Goal: Task Accomplishment & Management: Manage account settings

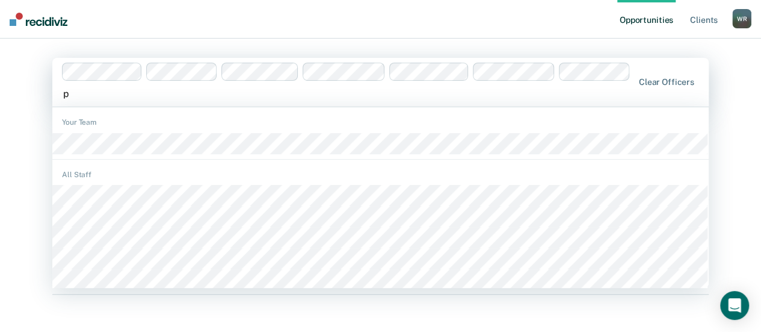
type input "pa"
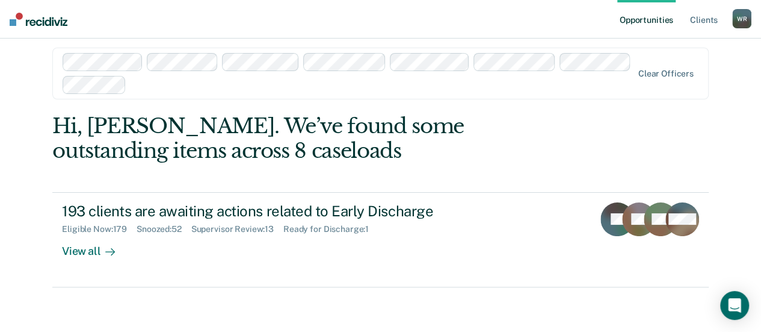
scroll to position [13, 0]
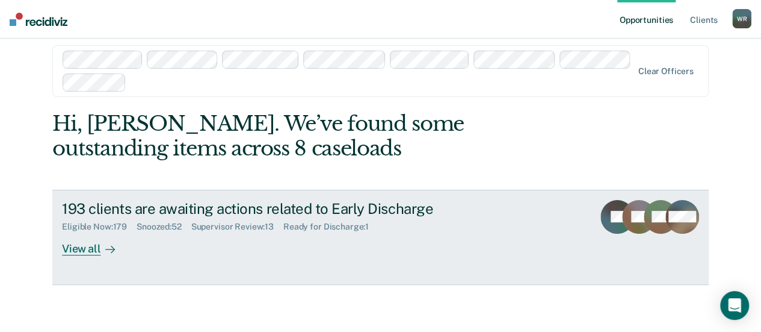
click at [335, 225] on div "Ready for Discharge : 1" at bounding box center [330, 226] width 95 height 10
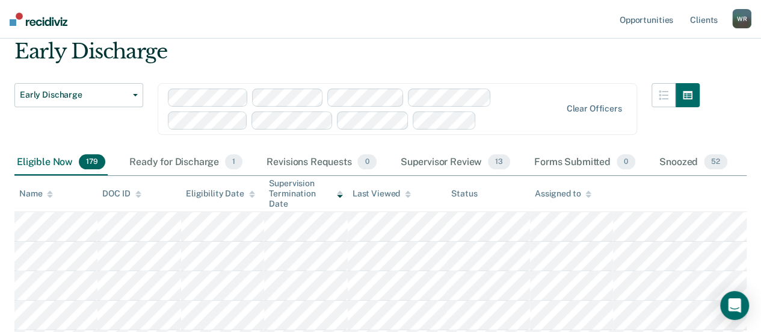
scroll to position [60, 0]
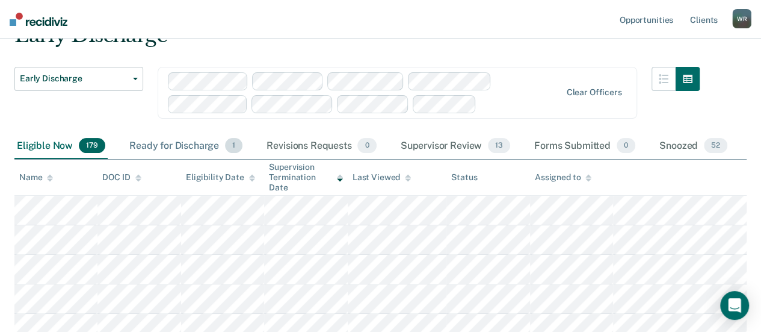
click at [194, 143] on div "Ready for Discharge 1" at bounding box center [186, 146] width 118 height 26
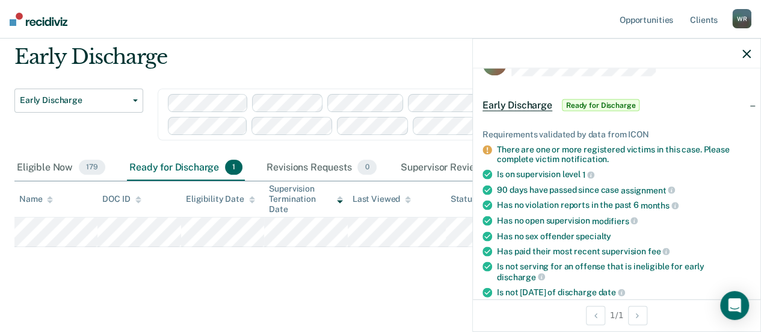
scroll to position [0, 0]
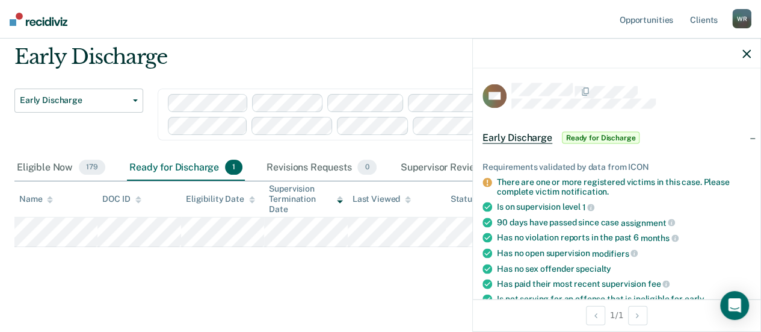
click at [274, 7] on nav "Opportunities Client s [PERSON_NAME] [PERSON_NAME] Profile How it works Log Out" at bounding box center [380, 19] width 761 height 39
click at [216, 261] on div "Early Discharge Early Discharge Early Discharge Clear officers Eligible Now 179…" at bounding box center [380, 163] width 732 height 237
click at [283, 267] on div "Early Discharge Early Discharge Early Discharge Clear officers Eligible Now 179…" at bounding box center [380, 163] width 732 height 237
click at [370, 20] on nav "Opportunities Client s [PERSON_NAME] [PERSON_NAME] Profile How it works Log Out" at bounding box center [380, 19] width 761 height 39
click at [740, 305] on icon "Open Intercom Messenger" at bounding box center [735, 305] width 14 height 16
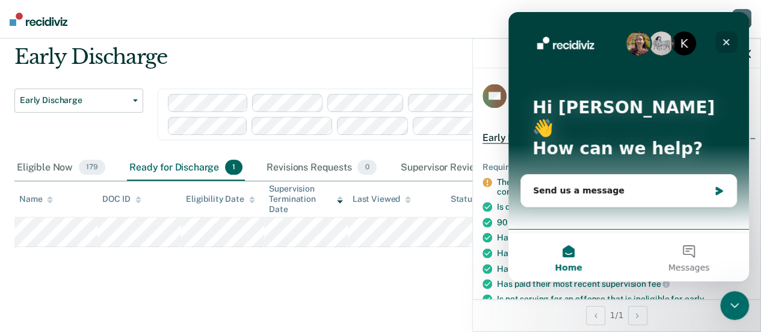
click at [728, 38] on icon "Close" at bounding box center [727, 42] width 10 height 10
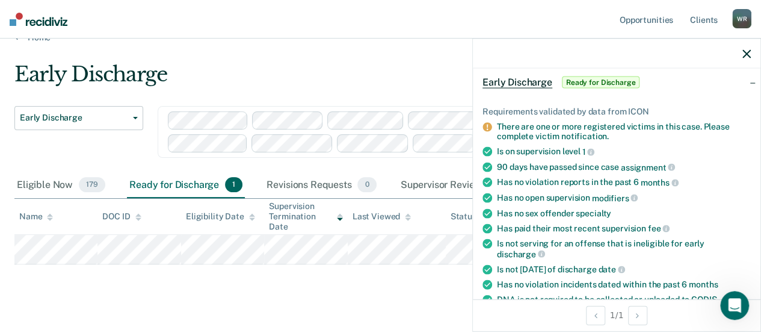
scroll to position [39, 0]
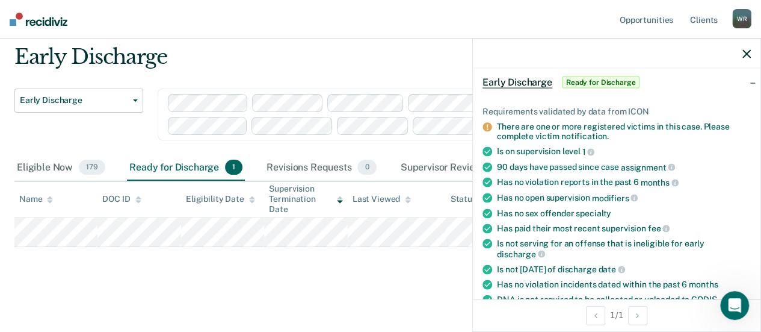
click at [370, 55] on div "Early Discharge" at bounding box center [356, 62] width 685 height 34
click at [745, 51] on icon "button" at bounding box center [747, 53] width 8 height 8
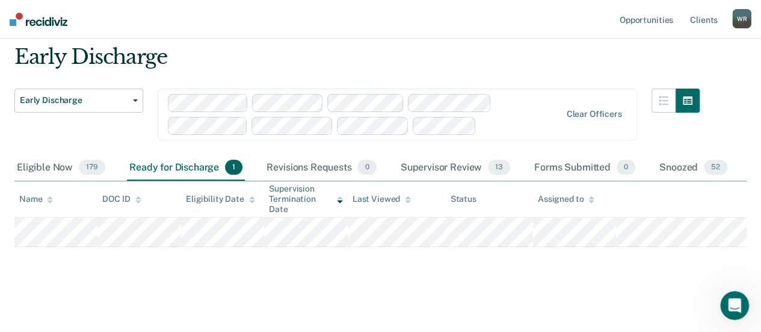
scroll to position [13, 0]
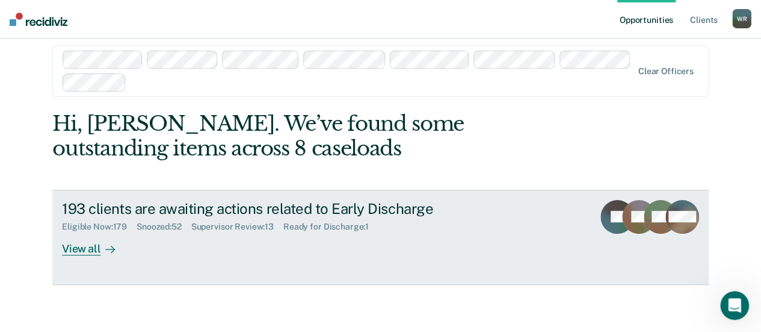
click at [71, 252] on div "View all" at bounding box center [95, 243] width 67 height 23
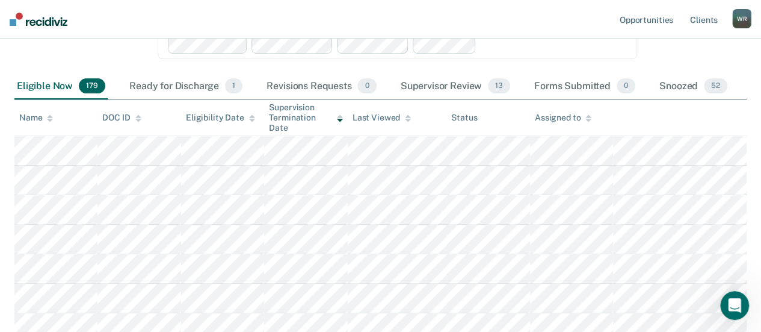
scroll to position [120, 0]
click at [172, 85] on div "Ready for Discharge 1" at bounding box center [186, 86] width 118 height 26
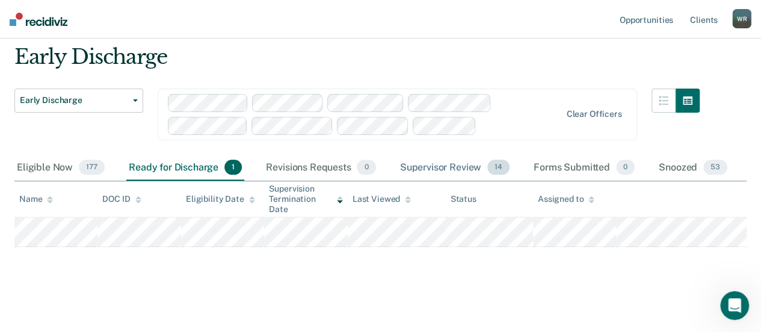
click at [466, 166] on div "Supervisor Review 14" at bounding box center [455, 168] width 114 height 26
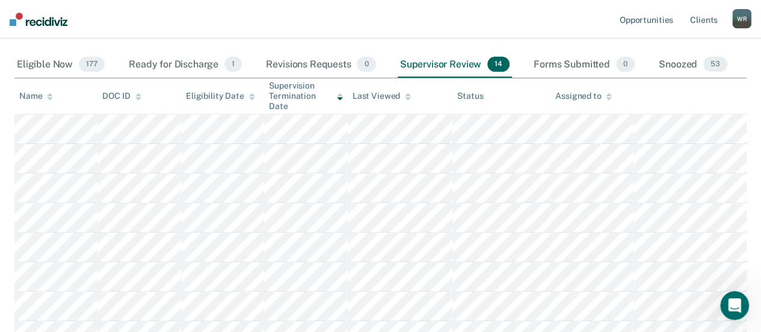
scroll to position [121, 0]
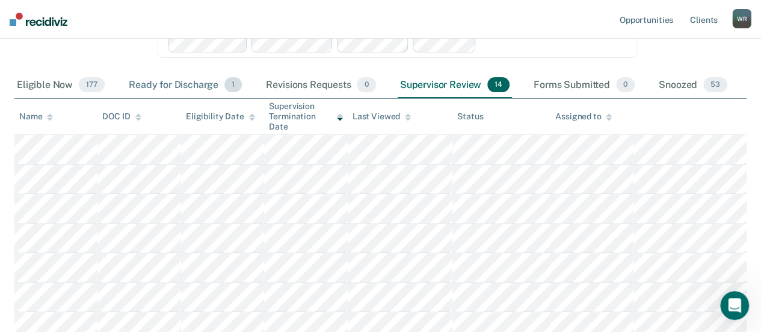
click at [183, 83] on div "Ready for Discharge 1" at bounding box center [185, 85] width 118 height 26
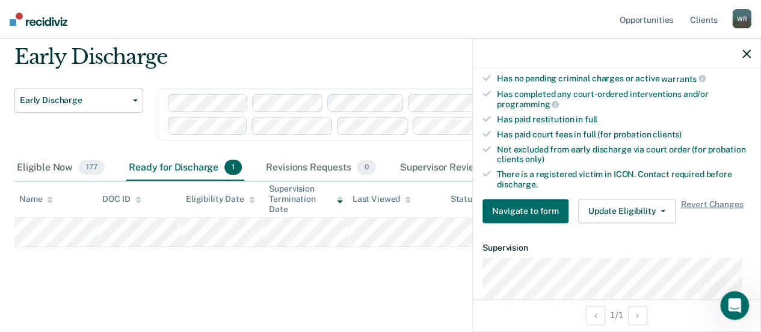
scroll to position [421, 0]
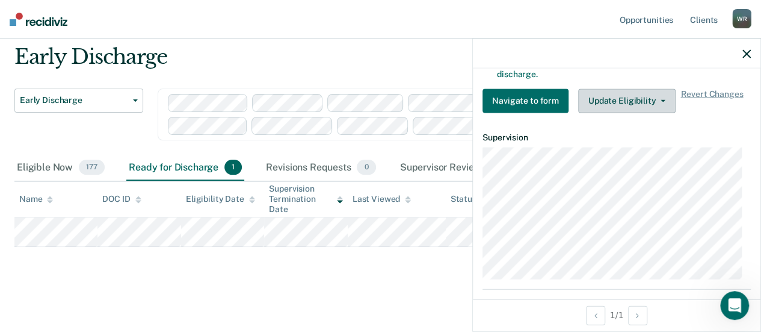
click at [661, 99] on icon "button" at bounding box center [663, 100] width 5 height 2
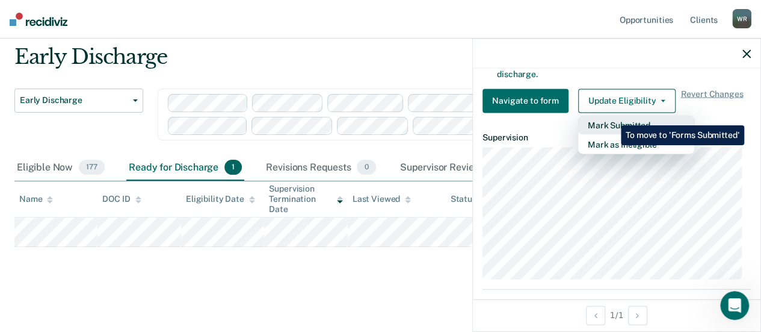
click at [612, 116] on button "Mark Submitted" at bounding box center [636, 124] width 116 height 19
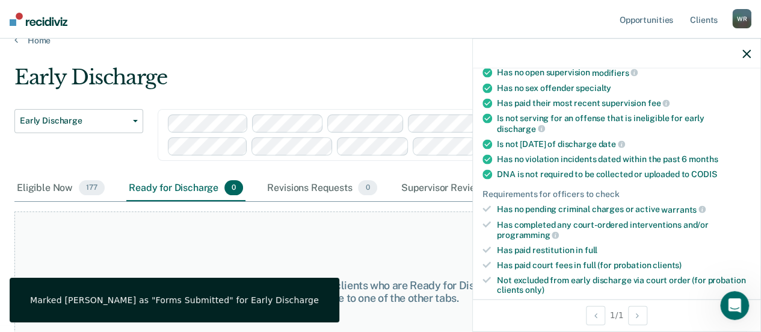
scroll to position [0, 0]
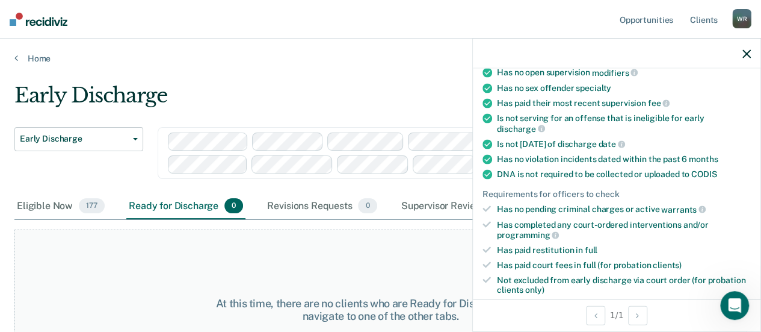
click at [124, 244] on div "At this time, there are no clients who are Ready for Discharge. Please navigate…" at bounding box center [380, 309] width 732 height 160
click at [745, 48] on button "button" at bounding box center [747, 53] width 8 height 10
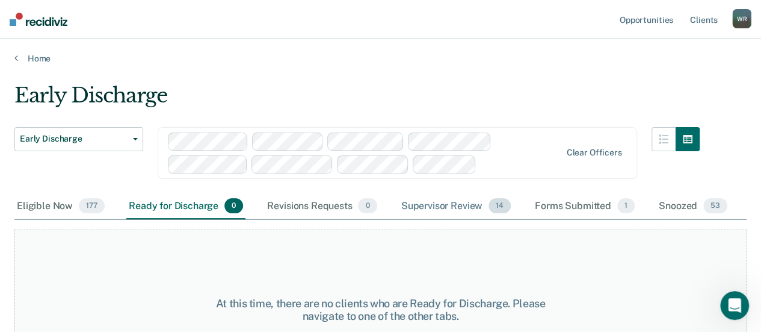
click at [463, 206] on div "Supervisor Review 14" at bounding box center [456, 206] width 114 height 26
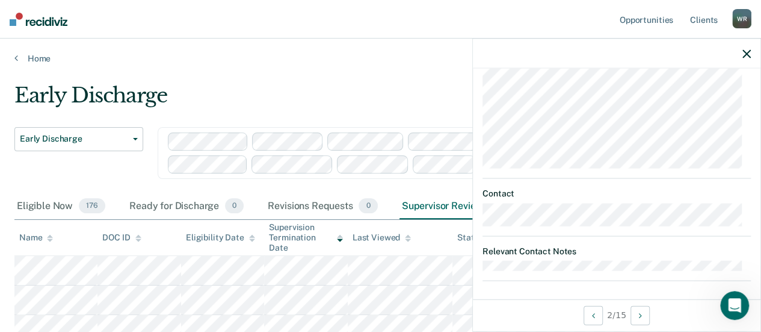
click at [746, 52] on icon "button" at bounding box center [747, 53] width 8 height 8
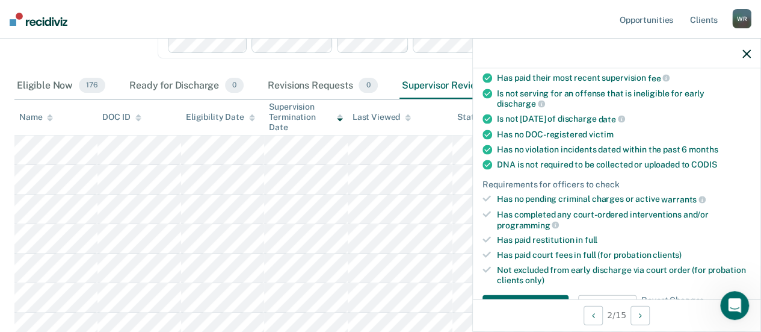
scroll to position [241, 0]
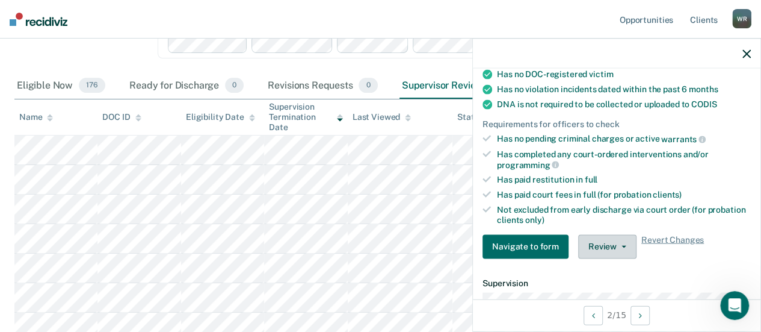
click at [622, 245] on icon "button" at bounding box center [624, 246] width 5 height 2
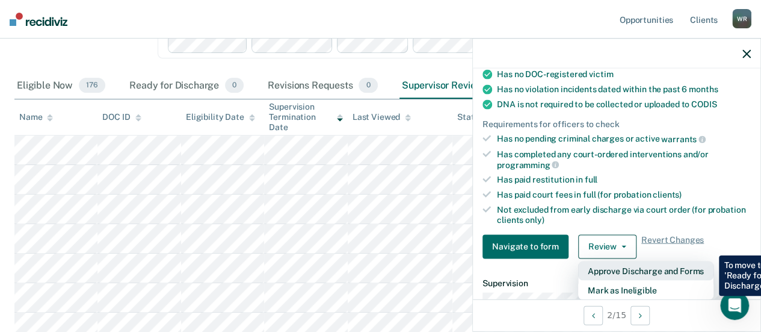
scroll to position [301, 0]
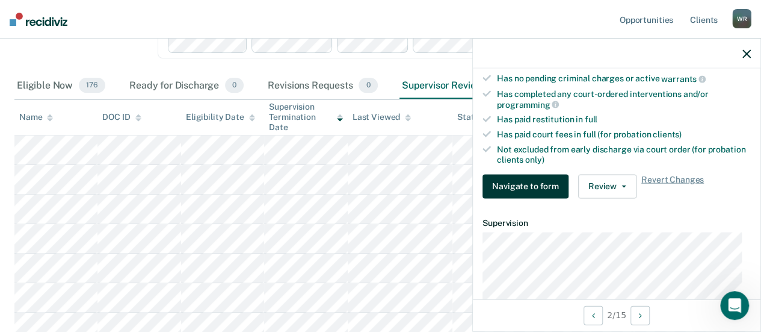
click at [500, 174] on button "Navigate to form" at bounding box center [526, 186] width 86 height 24
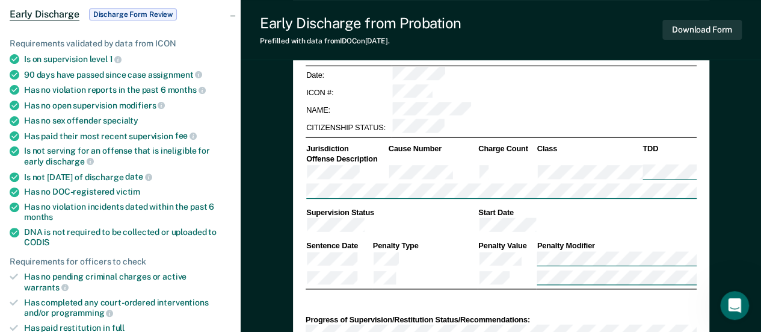
type textarea "x"
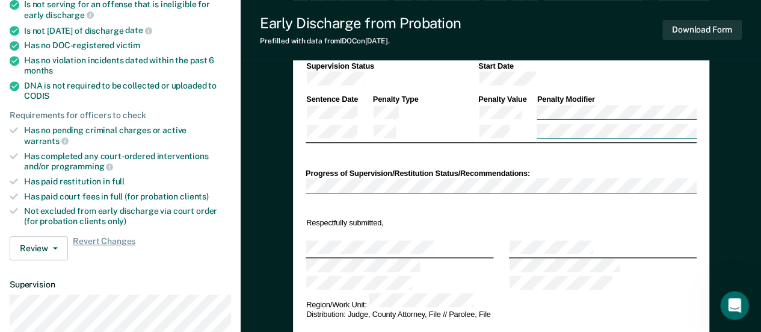
scroll to position [301, 0]
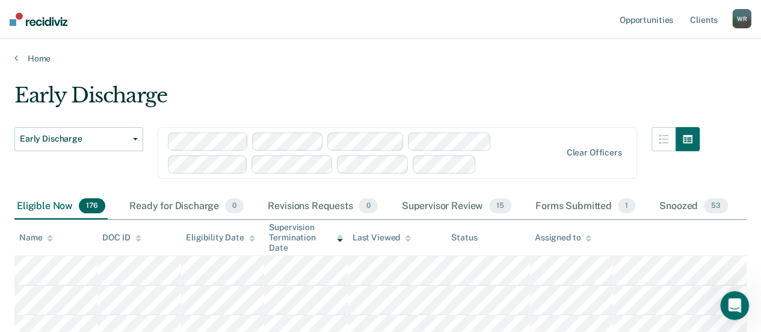
scroll to position [60, 0]
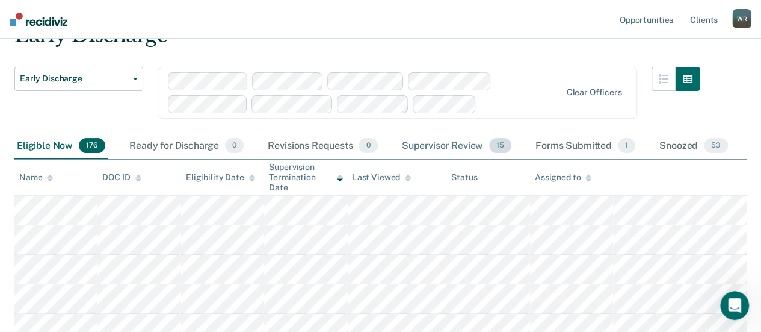
click at [477, 146] on div "Supervisor Review 15" at bounding box center [457, 146] width 114 height 26
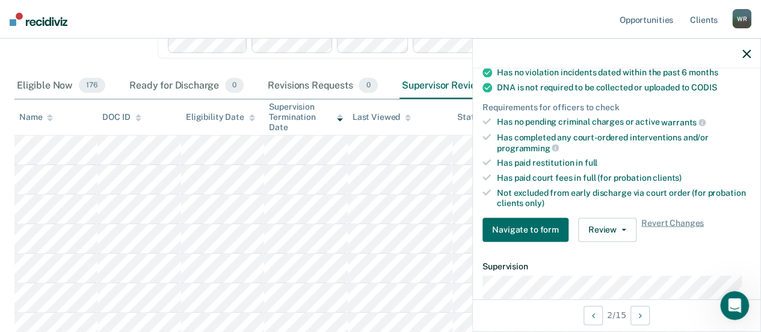
scroll to position [301, 0]
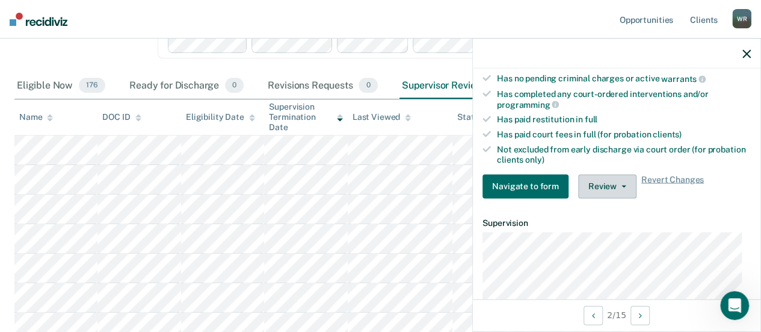
click at [595, 181] on button "Review" at bounding box center [607, 186] width 58 height 24
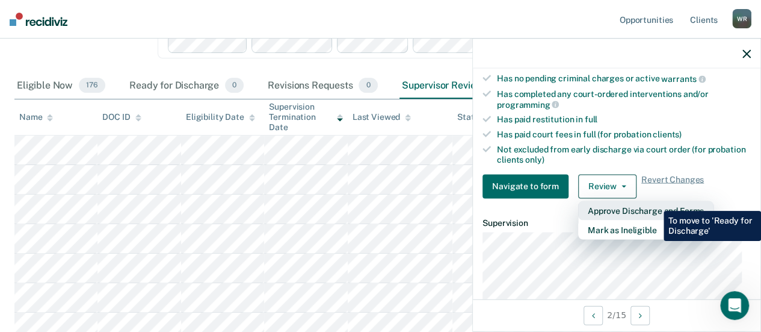
click at [655, 202] on button "Approve Discharge and Forms" at bounding box center [645, 209] width 135 height 19
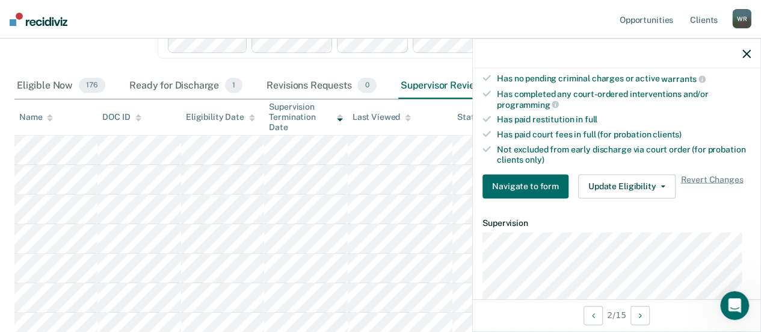
click at [744, 48] on button "button" at bounding box center [747, 53] width 8 height 10
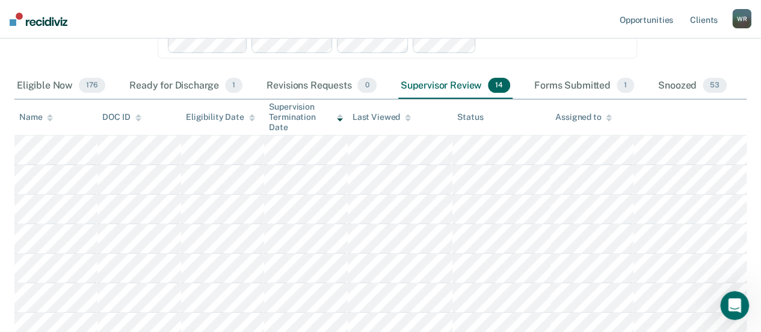
click at [438, 85] on div "Supervisor Review 14" at bounding box center [455, 86] width 114 height 26
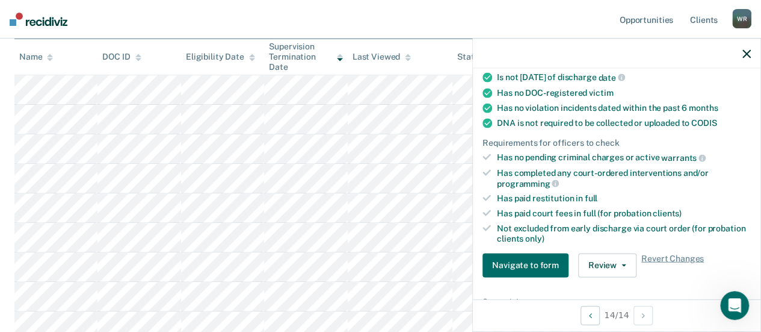
scroll to position [241, 0]
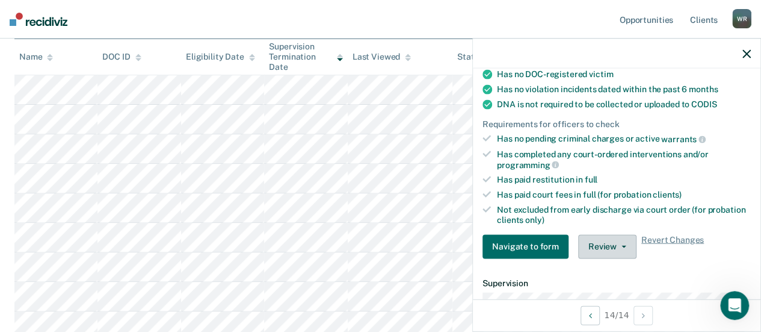
click at [619, 238] on button "Review" at bounding box center [607, 246] width 58 height 24
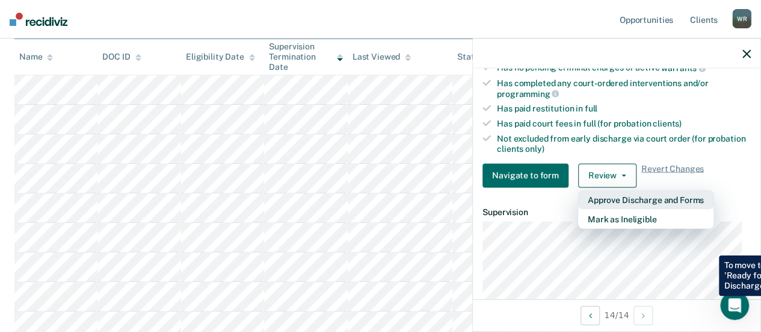
scroll to position [256, 0]
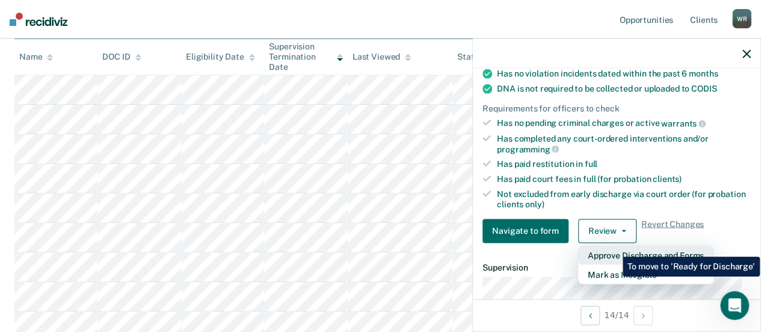
click at [614, 247] on button "Approve Discharge and Forms" at bounding box center [645, 254] width 135 height 19
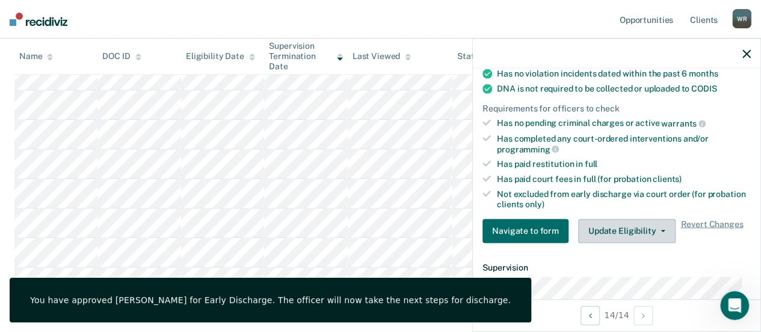
scroll to position [361, 0]
click at [749, 54] on icon "button" at bounding box center [747, 53] width 8 height 8
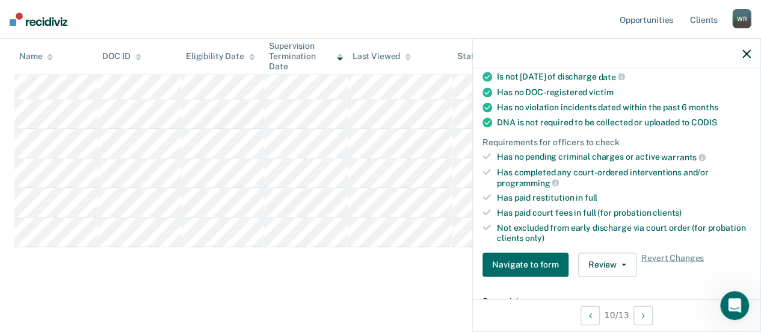
scroll to position [241, 0]
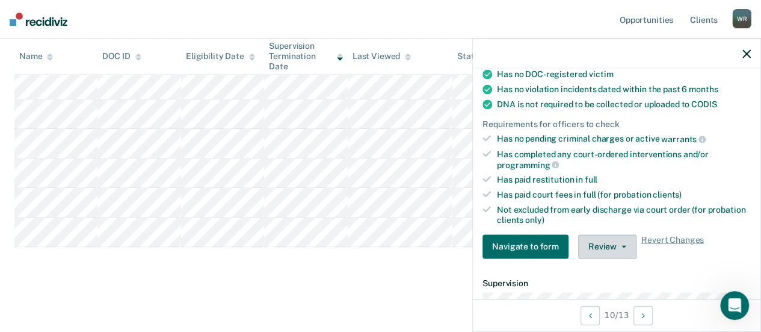
click at [622, 245] on icon "button" at bounding box center [624, 246] width 5 height 2
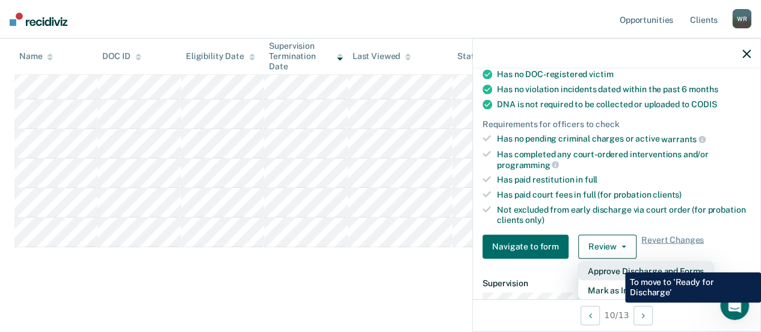
click at [616, 263] on button "Approve Discharge and Forms" at bounding box center [645, 270] width 135 height 19
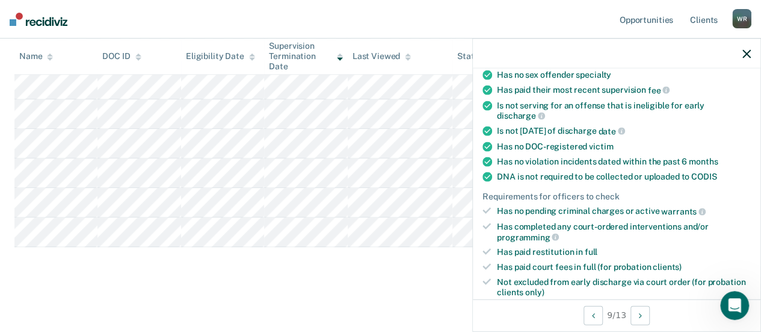
scroll to position [60, 0]
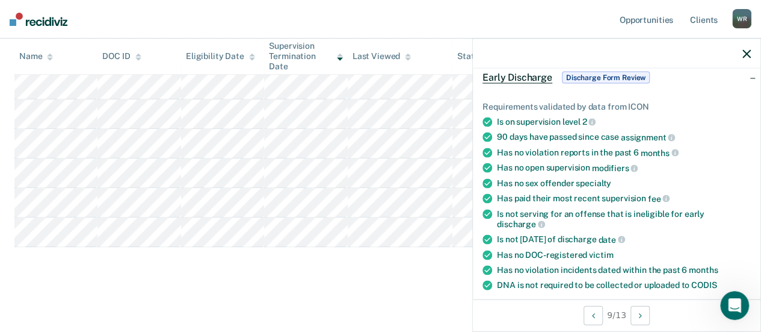
click at [744, 50] on button "button" at bounding box center [747, 53] width 8 height 10
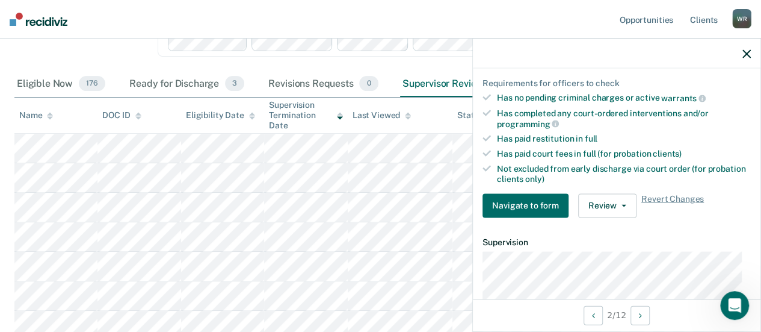
scroll to position [301, 0]
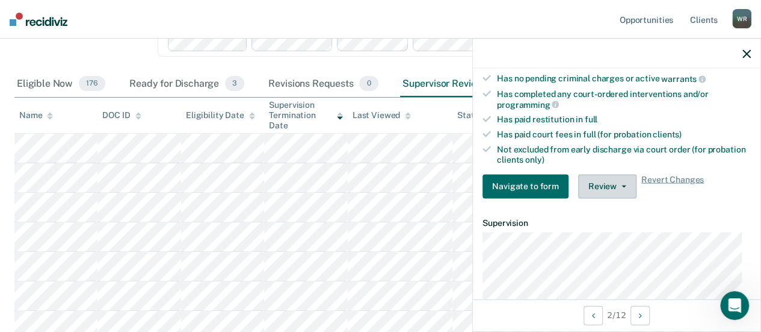
click at [622, 185] on icon "button" at bounding box center [624, 186] width 5 height 2
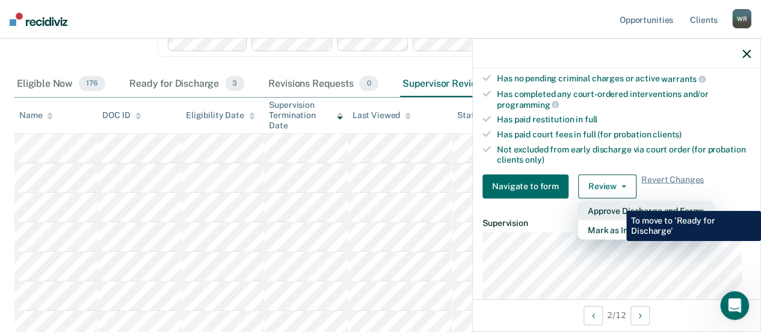
click at [617, 202] on button "Approve Discharge and Forms" at bounding box center [645, 209] width 135 height 19
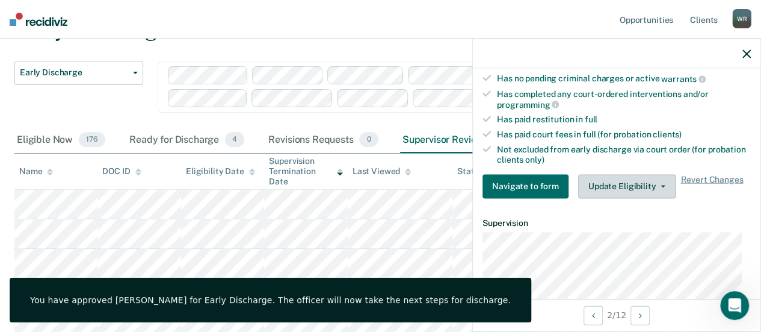
scroll to position [2, 0]
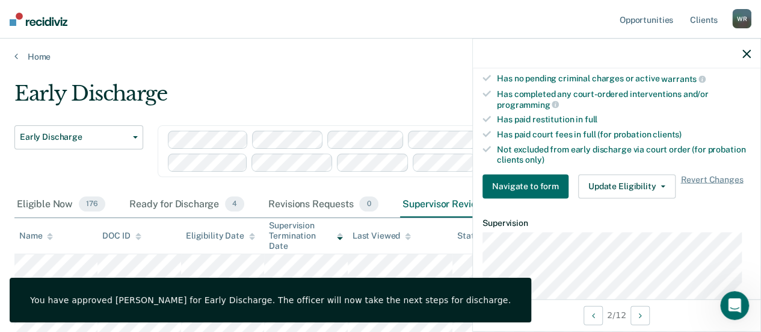
click at [747, 51] on icon "button" at bounding box center [747, 53] width 8 height 8
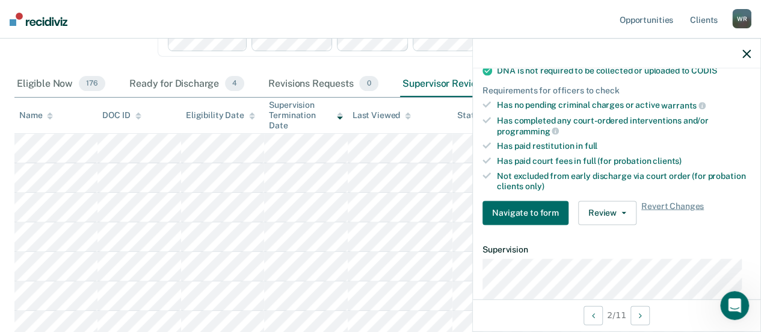
scroll to position [301, 0]
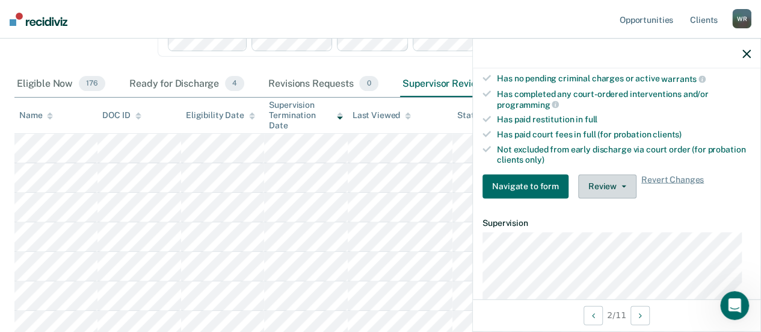
click at [622, 185] on icon "button" at bounding box center [624, 186] width 5 height 2
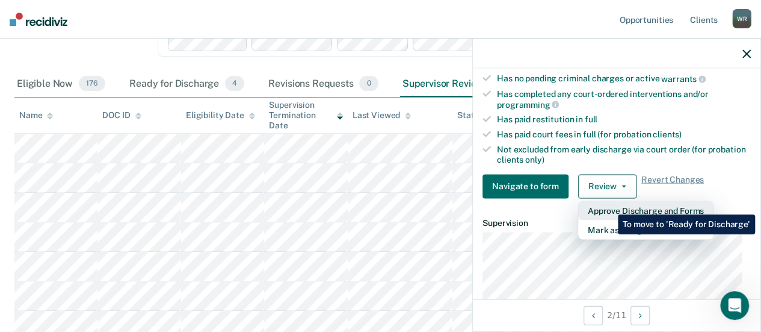
click at [609, 205] on button "Approve Discharge and Forms" at bounding box center [645, 209] width 135 height 19
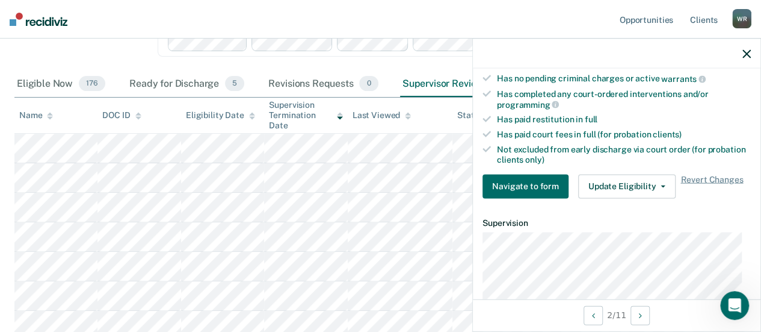
click at [749, 54] on icon "button" at bounding box center [747, 53] width 8 height 8
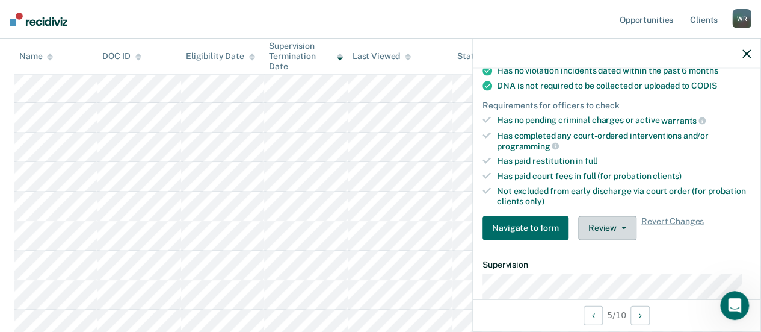
scroll to position [241, 0]
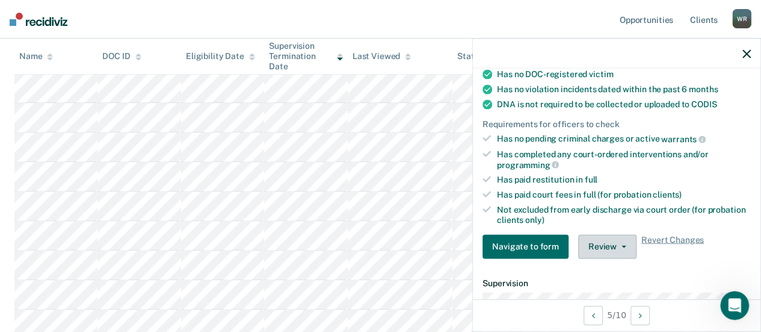
click at [618, 245] on button "Review" at bounding box center [607, 246] width 58 height 24
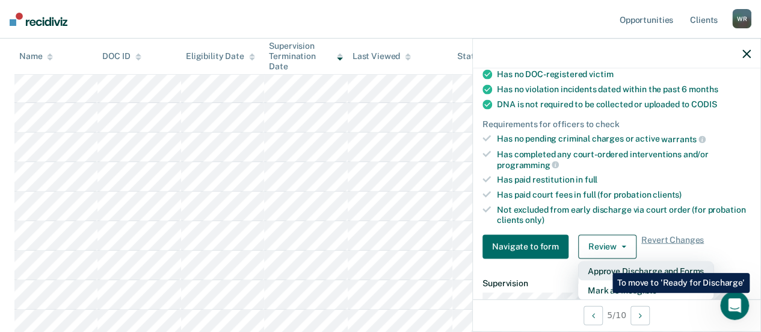
click at [604, 264] on button "Approve Discharge and Forms" at bounding box center [645, 270] width 135 height 19
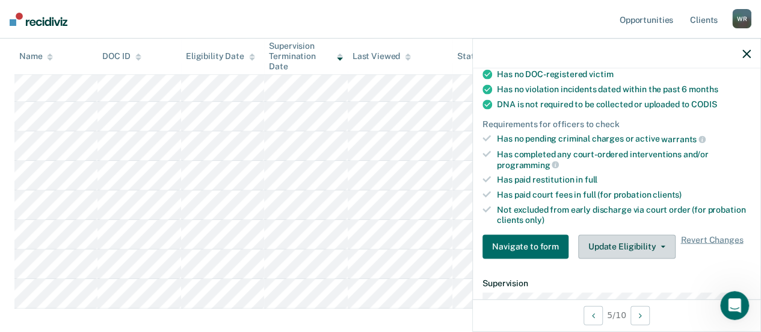
scroll to position [304, 0]
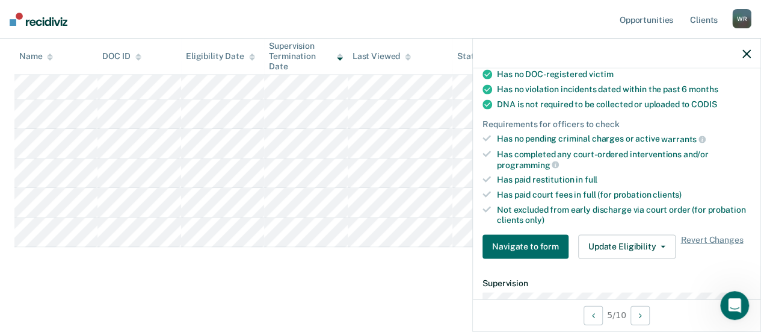
click at [749, 52] on icon "button" at bounding box center [747, 53] width 8 height 8
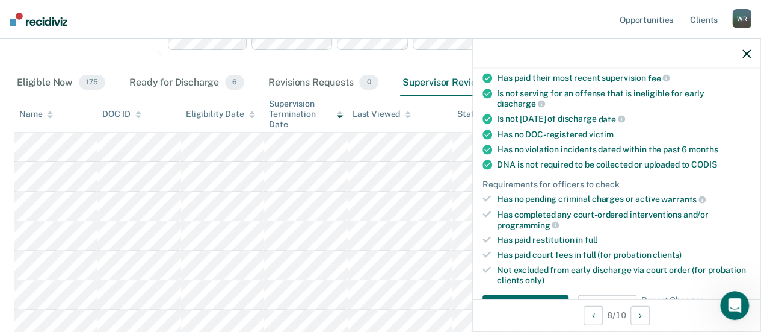
scroll to position [241, 0]
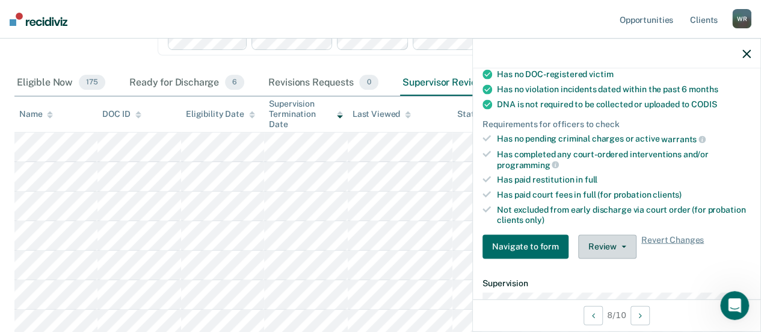
click at [617, 245] on span "button" at bounding box center [622, 246] width 10 height 2
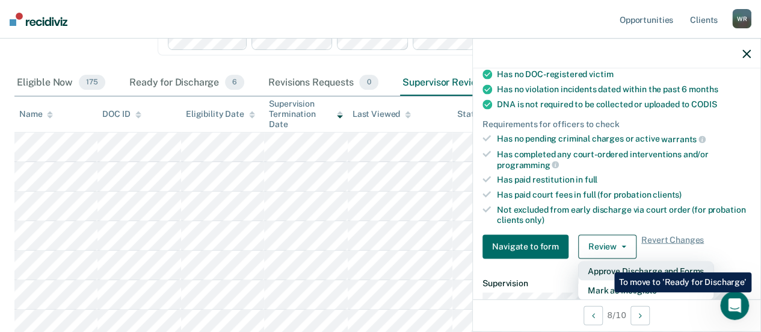
click at [605, 263] on button "Approve Discharge and Forms" at bounding box center [645, 270] width 135 height 19
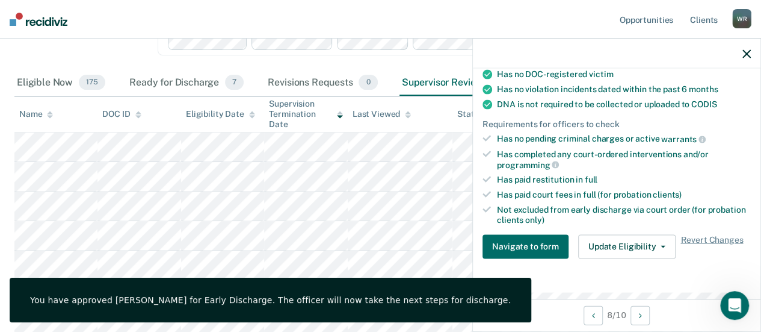
click at [745, 54] on icon "button" at bounding box center [747, 53] width 8 height 8
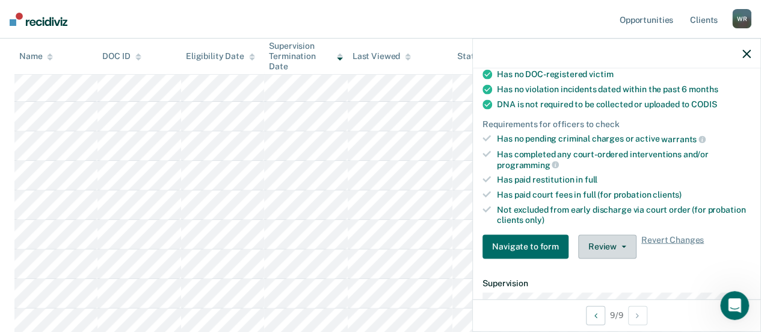
click at [597, 237] on button "Review" at bounding box center [607, 246] width 58 height 24
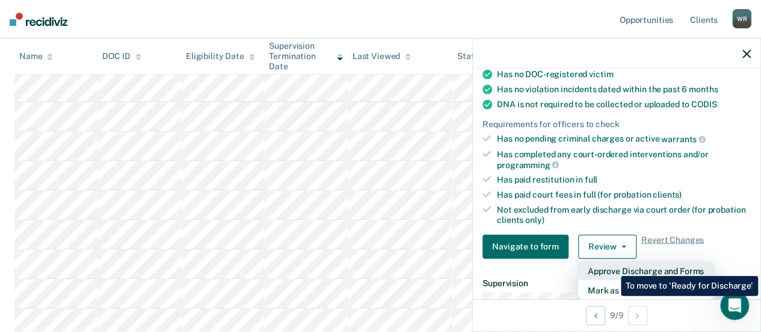
click at [612, 267] on button "Approve Discharge and Forms" at bounding box center [645, 270] width 135 height 19
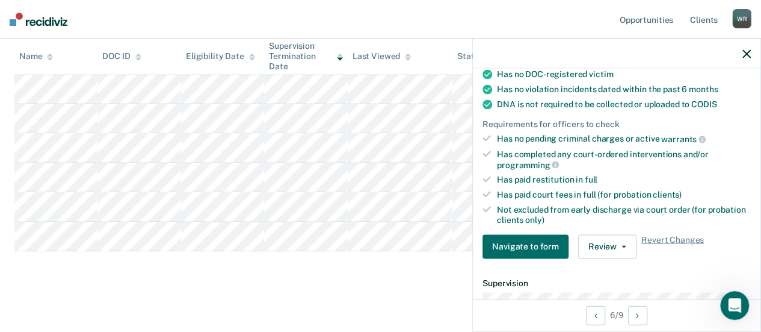
click at [749, 54] on icon "button" at bounding box center [747, 53] width 8 height 8
click at [609, 241] on button "Review" at bounding box center [607, 246] width 58 height 24
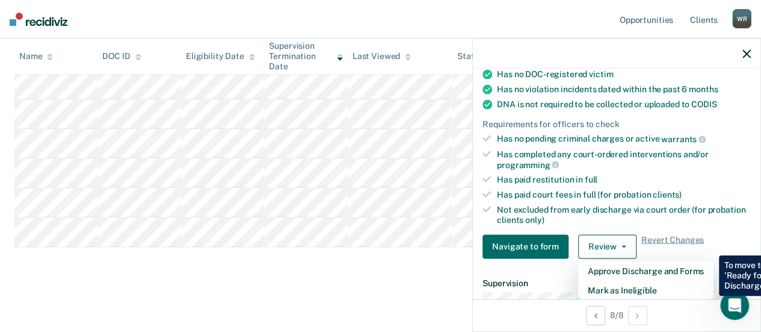
click at [106, 265] on div "Early Discharge Early Discharge Early Discharge Clear officers Eligible Now 175…" at bounding box center [380, 60] width 732 height 444
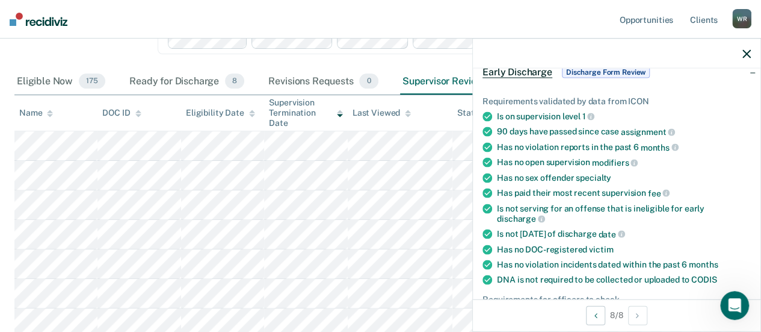
scroll to position [60, 0]
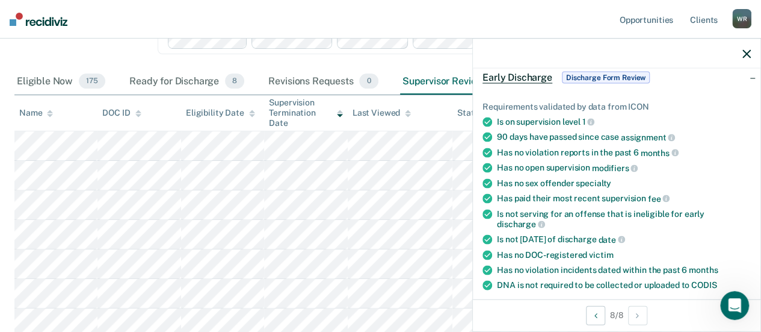
click at [87, 53] on div "Early Discharge Early Discharge" at bounding box center [78, 35] width 129 height 66
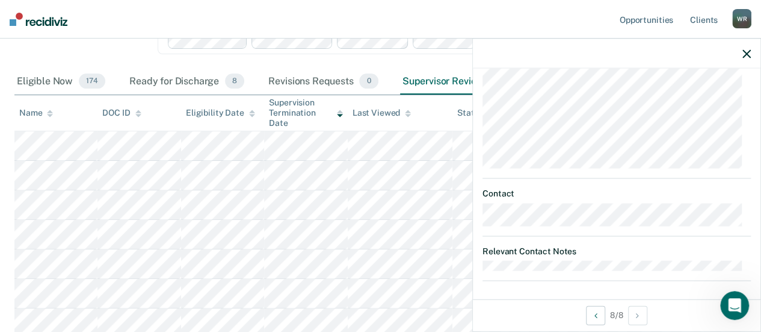
scroll to position [256, 0]
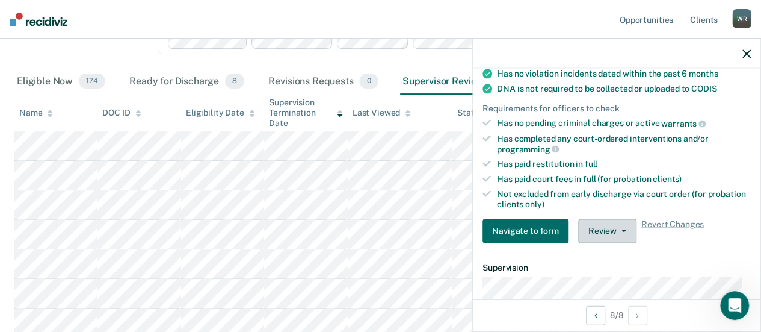
click at [606, 223] on button "Review" at bounding box center [607, 230] width 58 height 24
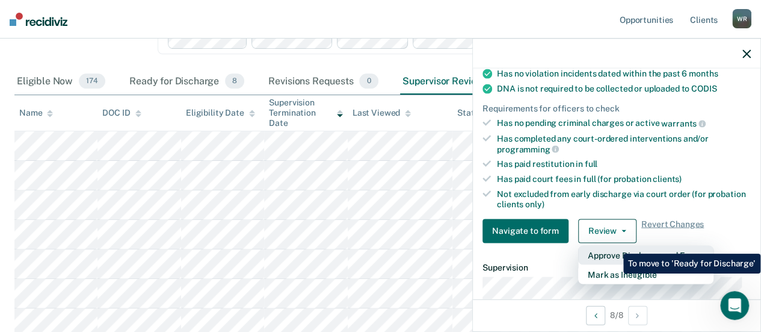
click at [614, 245] on button "Approve Discharge and Forms" at bounding box center [645, 254] width 135 height 19
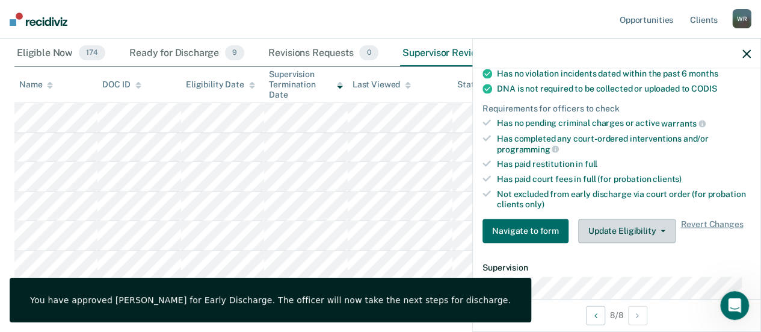
scroll to position [95, 0]
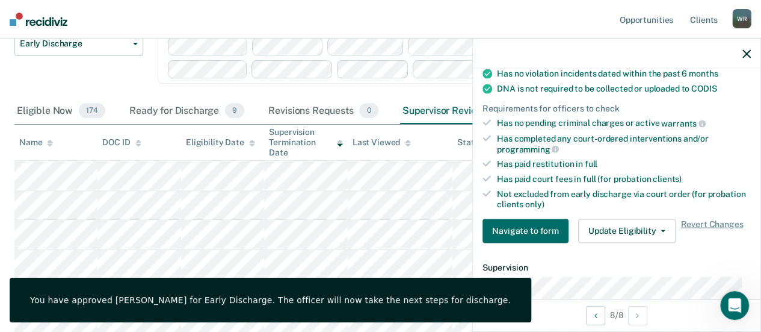
click at [750, 48] on button "button" at bounding box center [747, 53] width 8 height 10
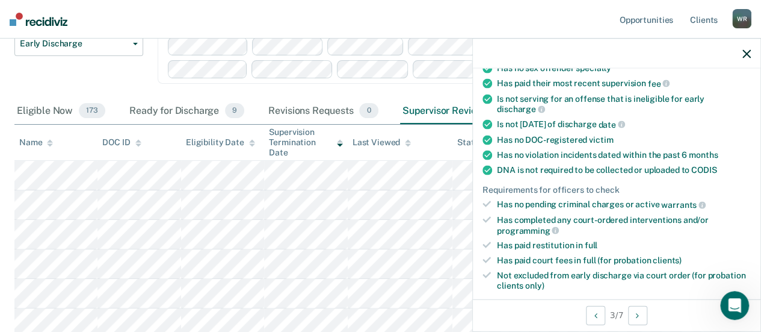
scroll to position [241, 0]
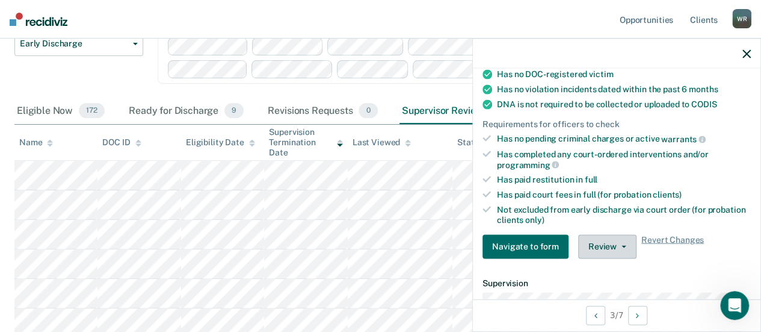
click at [622, 245] on icon "button" at bounding box center [624, 246] width 5 height 2
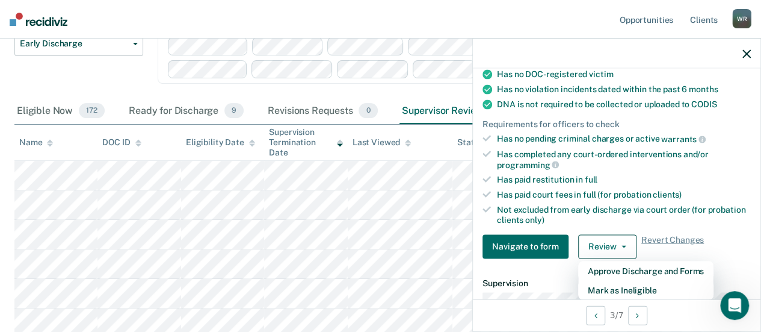
click at [91, 75] on div "Early Discharge Early Discharge" at bounding box center [78, 65] width 129 height 66
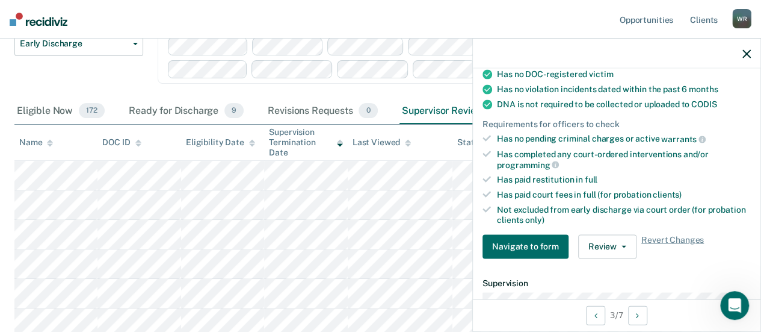
click at [275, 21] on nav "Opportunities Client s [PERSON_NAME] [PERSON_NAME] Profile How it works Log Out" at bounding box center [380, 19] width 761 height 39
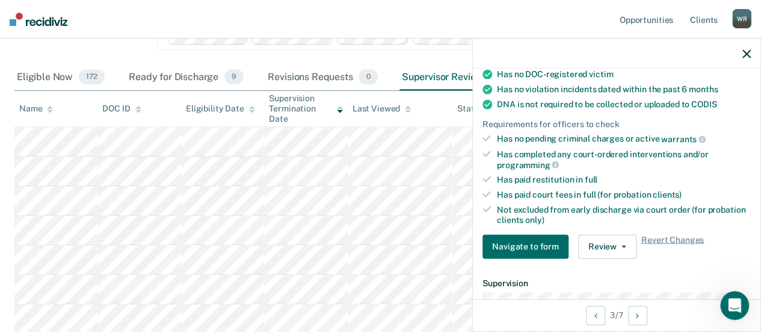
scroll to position [125, 0]
